Goal: Task Accomplishment & Management: Use online tool/utility

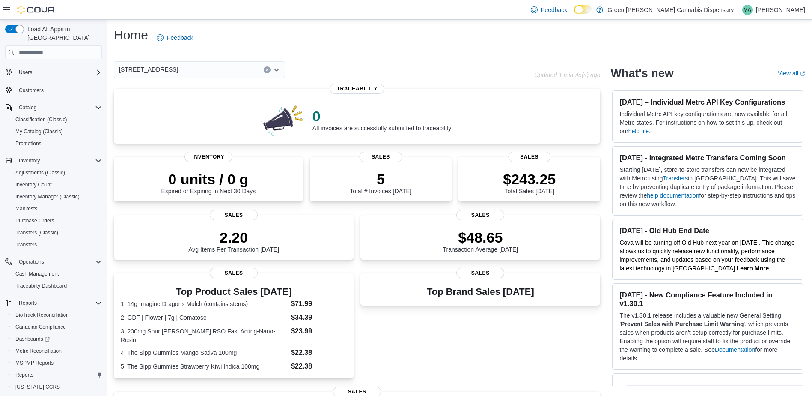
scroll to position [47, 0]
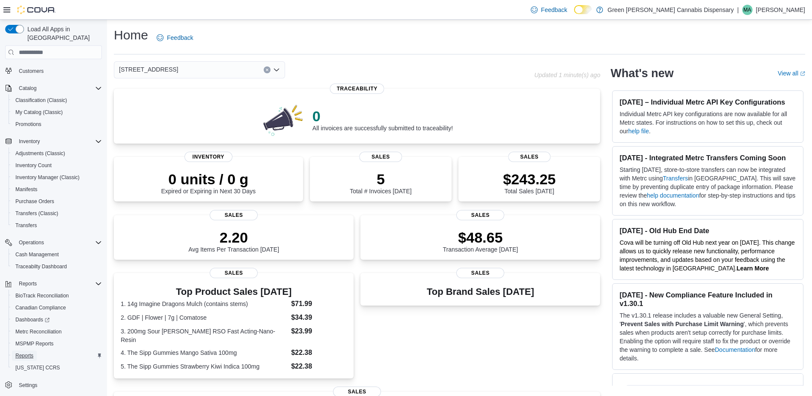
click at [31, 352] on span "Reports" at bounding box center [24, 355] width 18 height 7
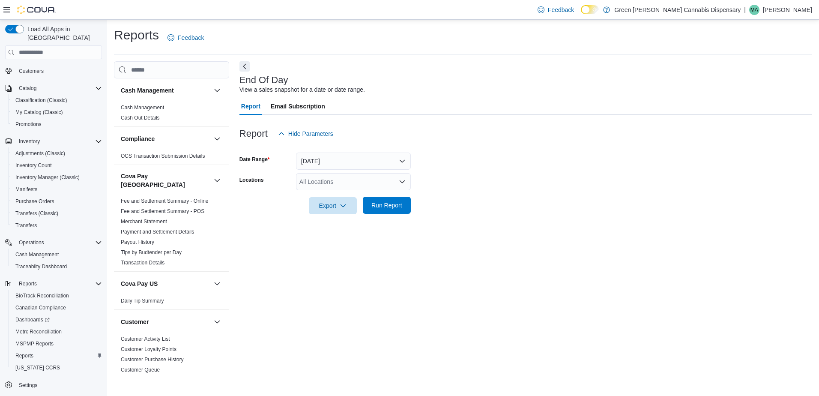
click at [385, 206] on span "Run Report" at bounding box center [386, 205] width 31 height 9
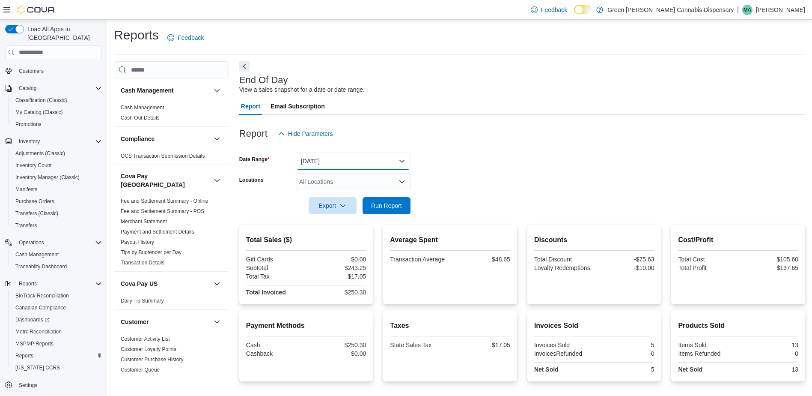
click at [404, 160] on button "[DATE]" at bounding box center [353, 160] width 115 height 17
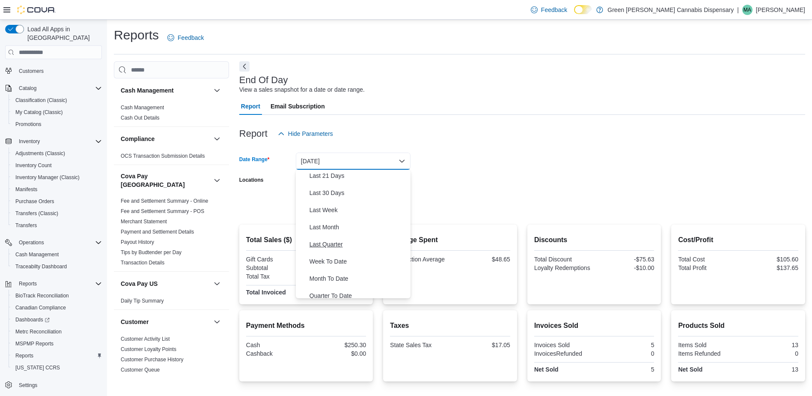
scroll to position [128, 0]
click at [345, 289] on span "Year To Date" at bounding box center [359, 289] width 98 height 10
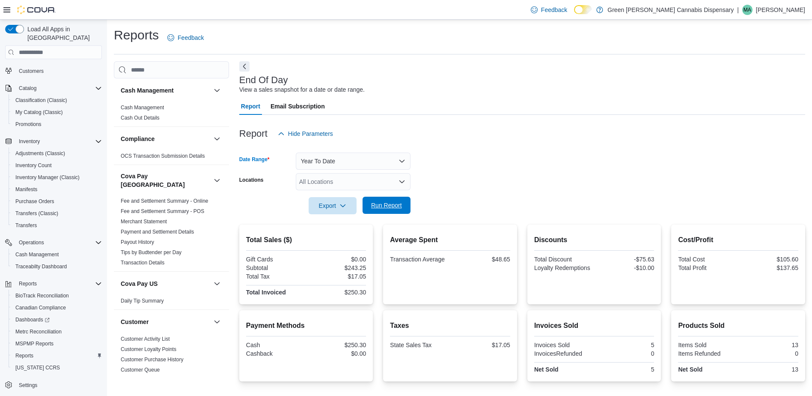
click at [383, 203] on span "Run Report" at bounding box center [386, 205] width 31 height 9
